Goal: Task Accomplishment & Management: Use online tool/utility

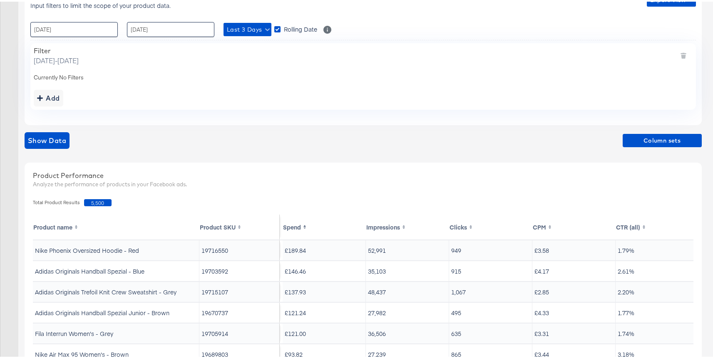
scroll to position [79, 0]
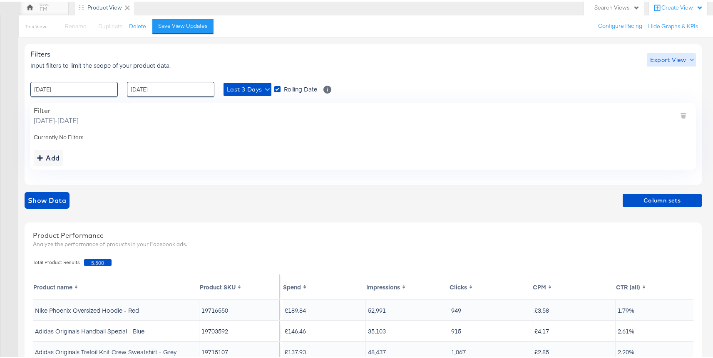
click at [654, 60] on span "Export View" at bounding box center [671, 58] width 42 height 10
click at [660, 90] on span "Bulk Export" at bounding box center [669, 92] width 32 height 17
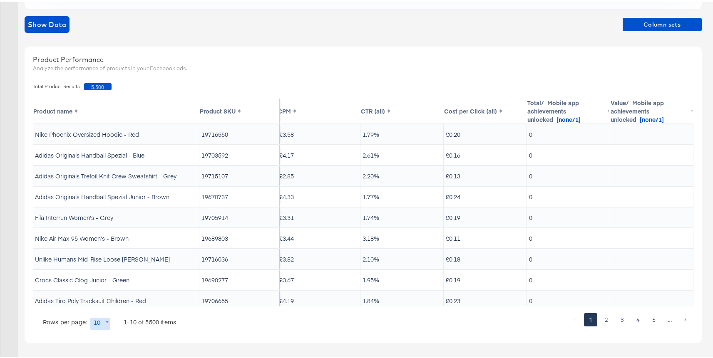
scroll to position [0, 261]
click at [701, 275] on span "×" at bounding box center [703, 277] width 4 height 10
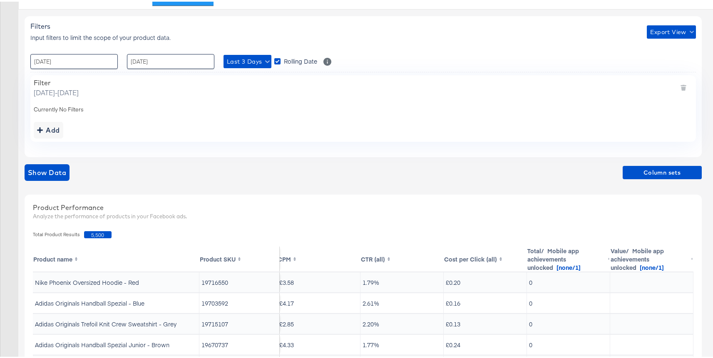
scroll to position [47, 0]
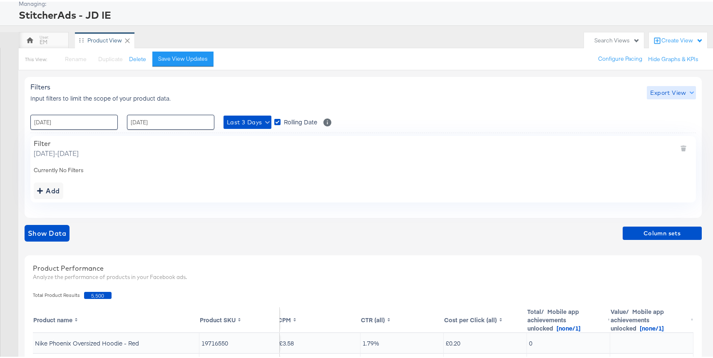
click at [679, 89] on span "Export View" at bounding box center [671, 91] width 42 height 10
click at [662, 108] on link "Current View" at bounding box center [672, 108] width 38 height 9
click at [454, 101] on div "Filters Input filters to limit the scope of your product data. Export View : [D…" at bounding box center [363, 145] width 677 height 141
click at [658, 95] on span "Export View" at bounding box center [671, 91] width 42 height 10
click at [663, 129] on div at bounding box center [669, 130] width 32 height 9
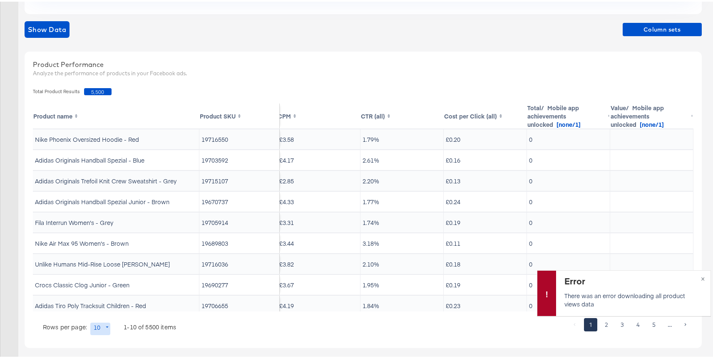
scroll to position [255, 0]
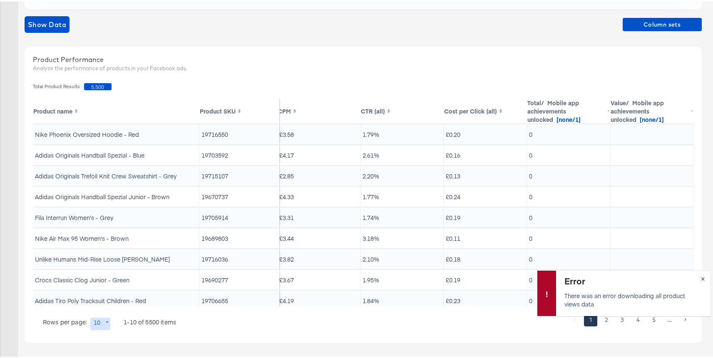
click at [699, 277] on button "×" at bounding box center [702, 276] width 15 height 15
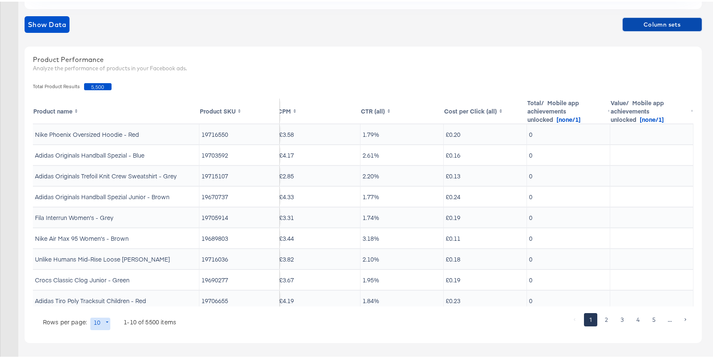
click at [654, 22] on span "Column sets" at bounding box center [662, 23] width 72 height 10
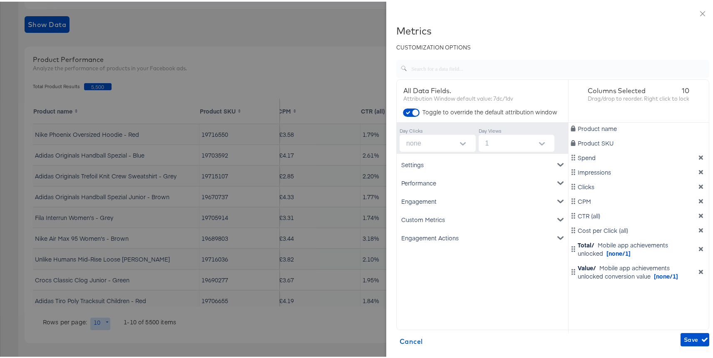
click at [698, 271] on icon "dimension-list" at bounding box center [700, 270] width 4 height 4
click at [698, 250] on icon "dimension-list" at bounding box center [701, 248] width 6 height 6
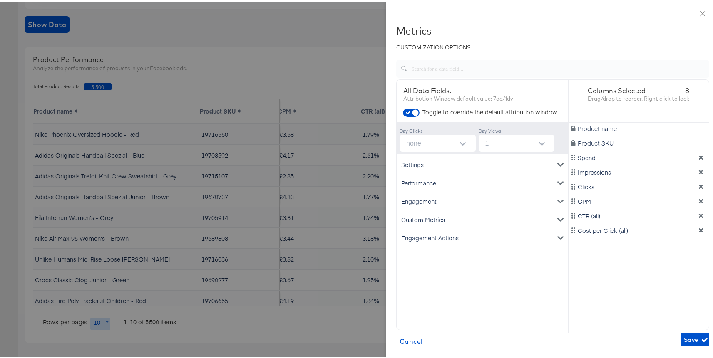
click at [470, 179] on div "Performance" at bounding box center [482, 181] width 168 height 18
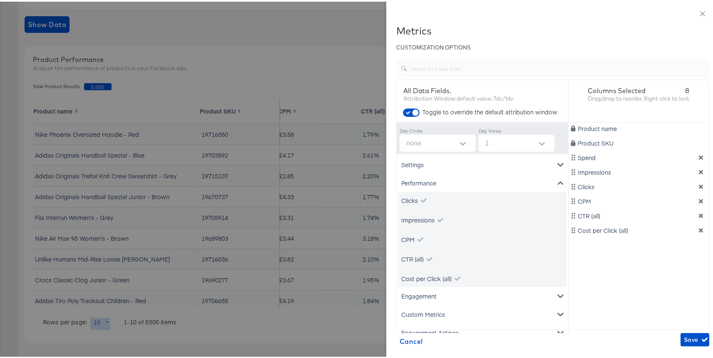
click at [470, 179] on div "Performance" at bounding box center [482, 181] width 168 height 18
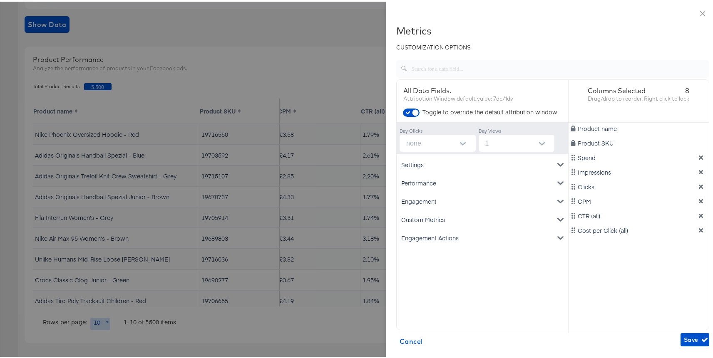
click at [463, 193] on div "Engagement" at bounding box center [482, 200] width 168 height 18
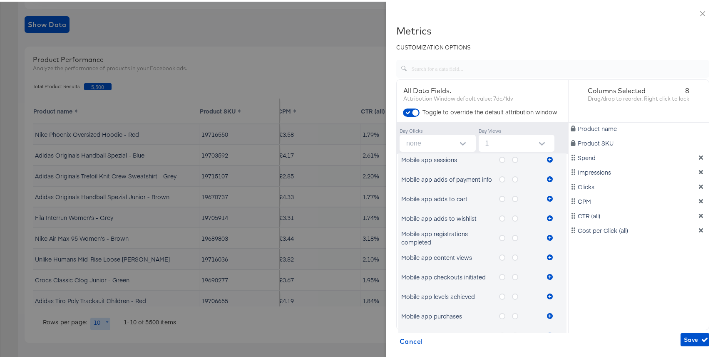
scroll to position [89, 0]
click at [512, 177] on icon "metrics-list" at bounding box center [515, 179] width 6 height 6
click at [0, 0] on input "metrics-list" at bounding box center [0, 0] width 0 height 0
click at [547, 181] on icon "metrics-list" at bounding box center [550, 179] width 6 height 6
click at [683, 334] on span "Save" at bounding box center [694, 338] width 22 height 10
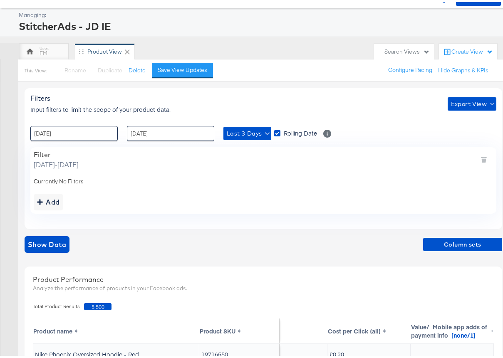
scroll to position [0, 0]
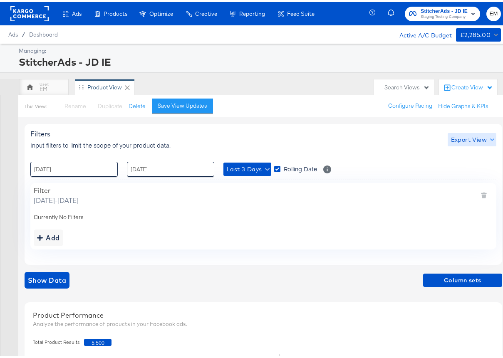
click at [466, 136] on span "Export View" at bounding box center [472, 138] width 42 height 10
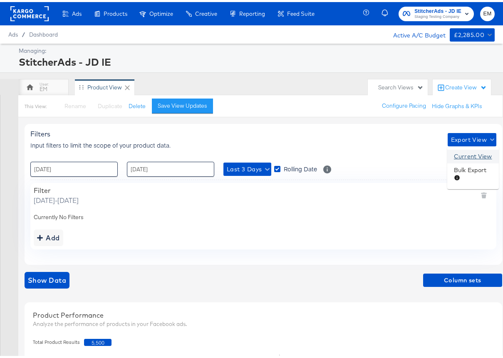
click at [468, 155] on link "Current View" at bounding box center [473, 154] width 38 height 9
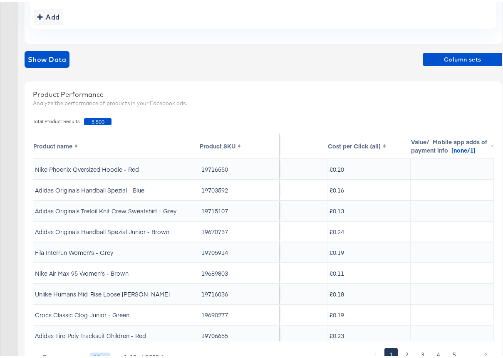
scroll to position [253, 0]
